Goal: Information Seeking & Learning: Learn about a topic

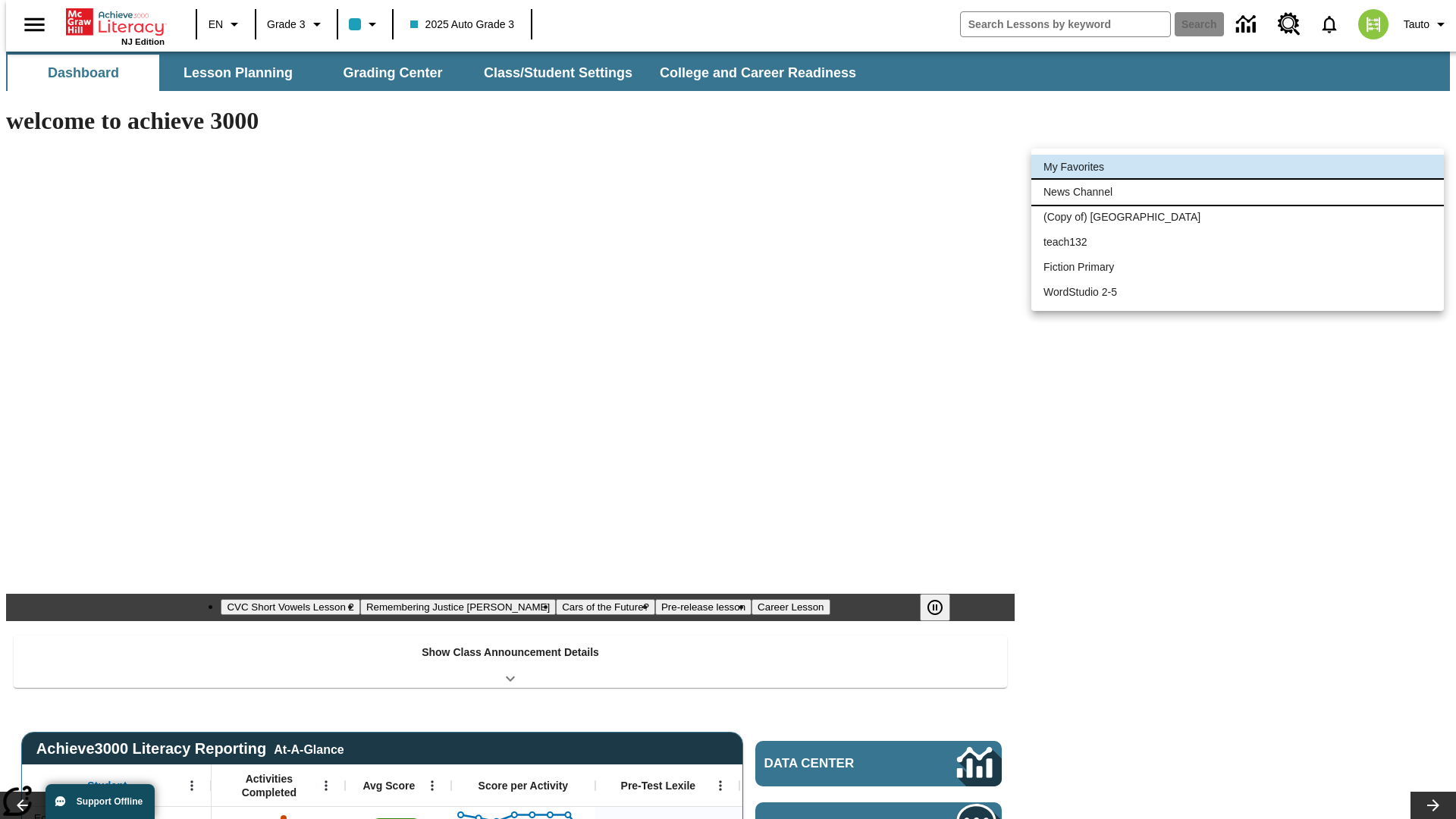
click at [1238, 192] on li "News Channel" at bounding box center [1238, 192] width 412 height 25
type input "120"
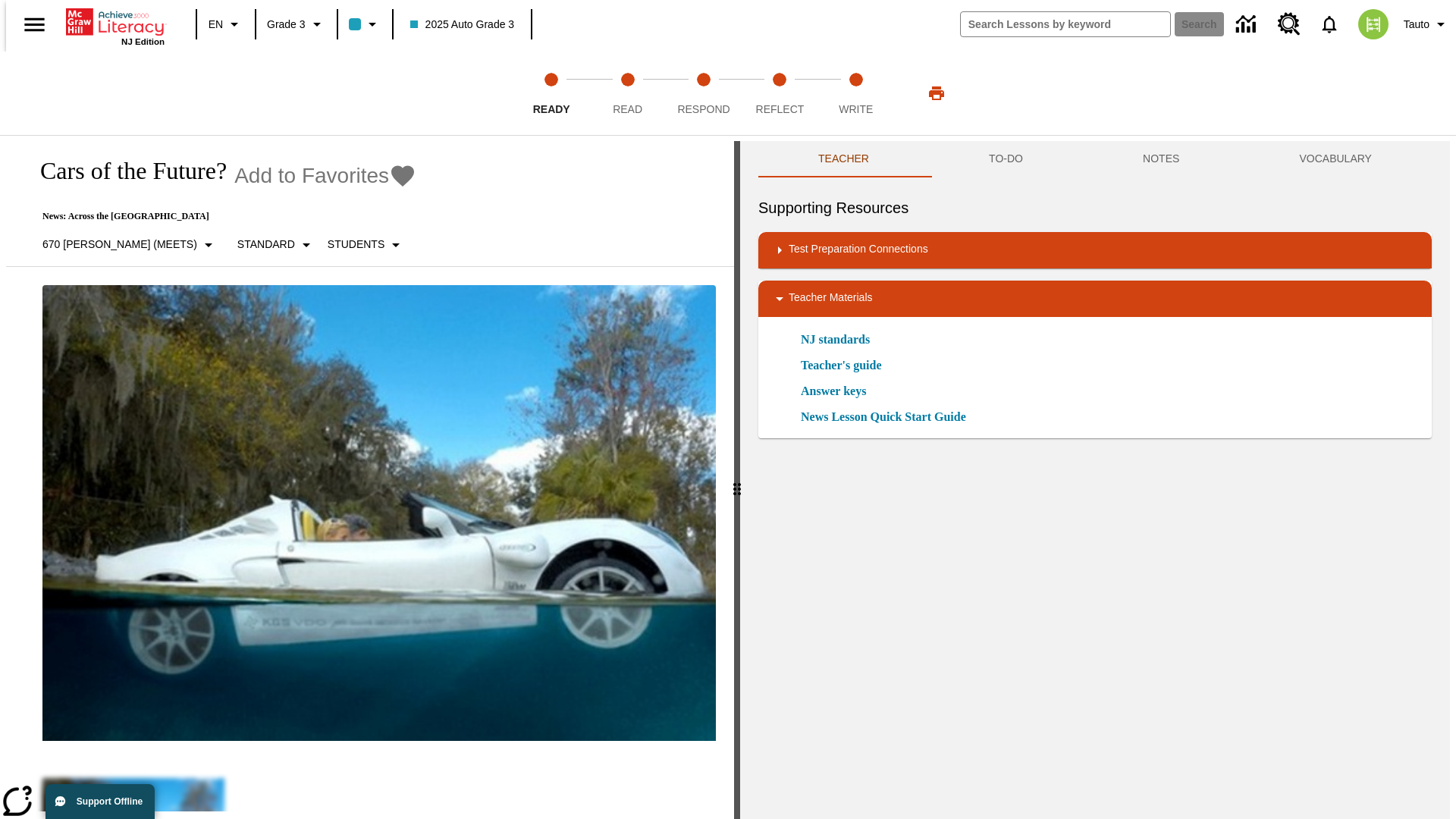
click at [391, 176] on icon "Add to Favorites - Cars of the Future?" at bounding box center [403, 176] width 23 height 21
